Goal: Navigation & Orientation: Find specific page/section

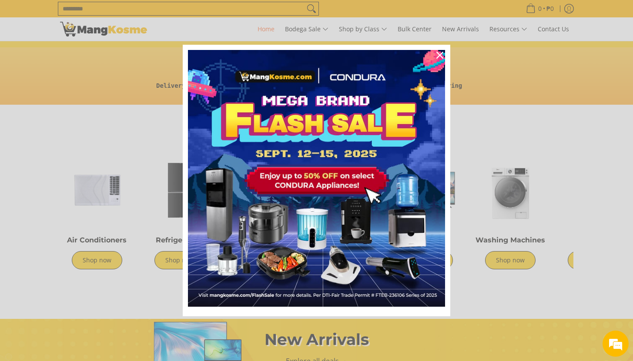
scroll to position [217, 0]
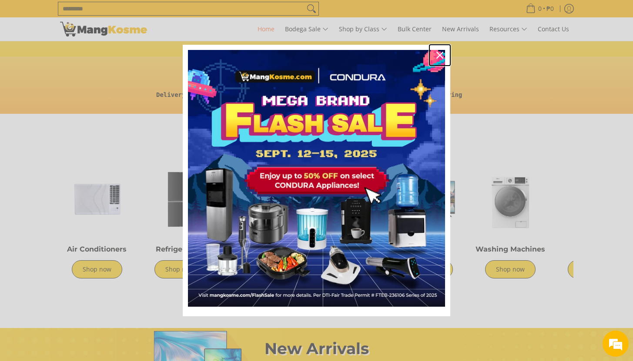
click at [437, 56] on icon "close icon" at bounding box center [439, 55] width 7 height 7
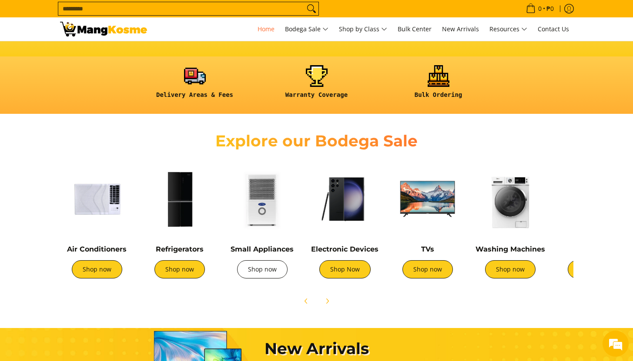
click at [270, 272] on link "Shop now" at bounding box center [262, 269] width 50 height 18
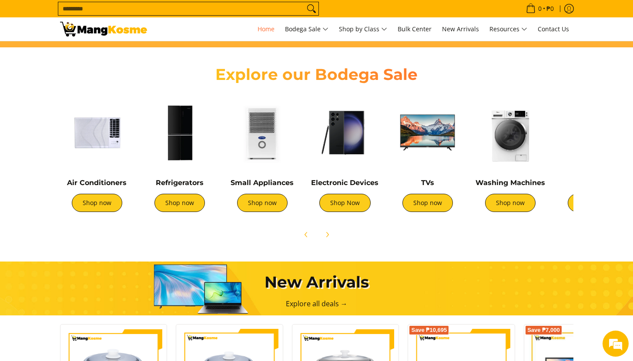
scroll to position [242, 0]
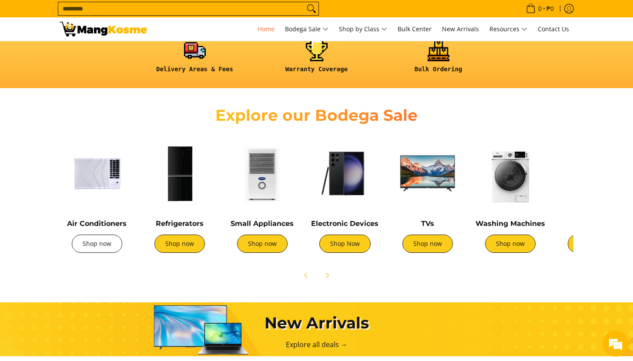
click at [89, 247] on link "Shop now" at bounding box center [97, 244] width 50 height 18
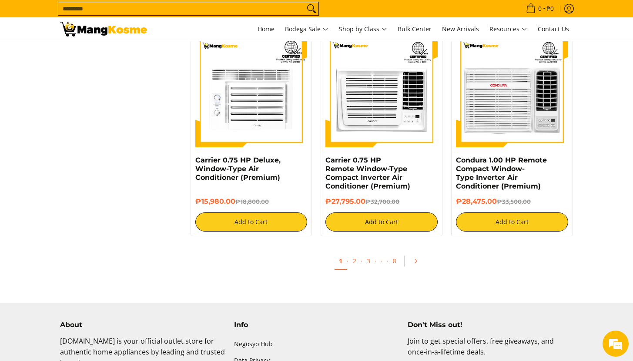
scroll to position [1541, 0]
